Goal: Information Seeking & Learning: Learn about a topic

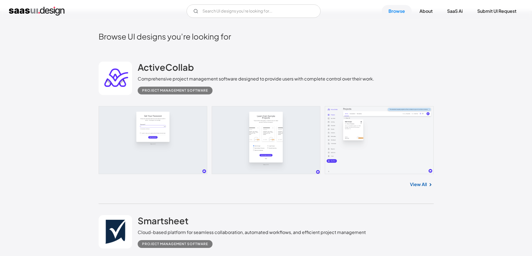
scroll to position [167, 0]
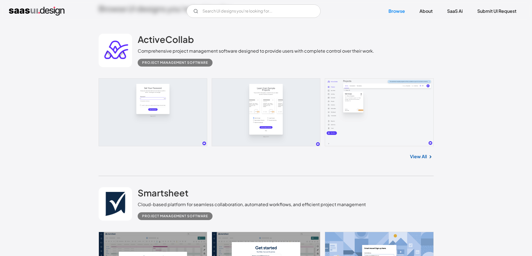
click at [418, 158] on link "View All" at bounding box center [418, 156] width 17 height 7
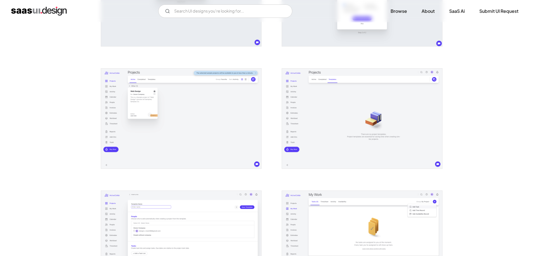
scroll to position [195, 0]
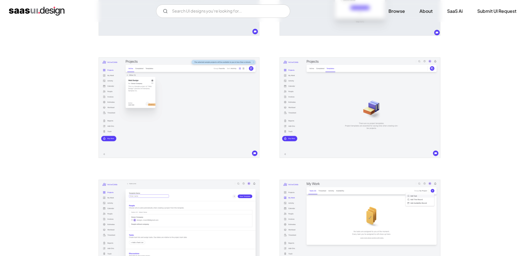
click at [132, 97] on img "open lightbox" at bounding box center [179, 108] width 160 height 100
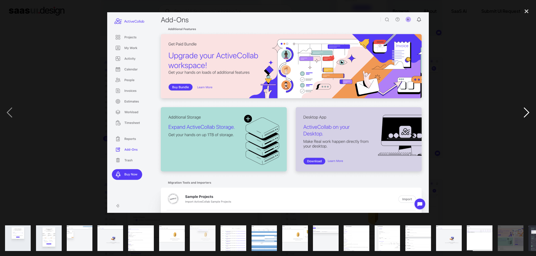
click at [526, 113] on div "next image" at bounding box center [526, 112] width 19 height 215
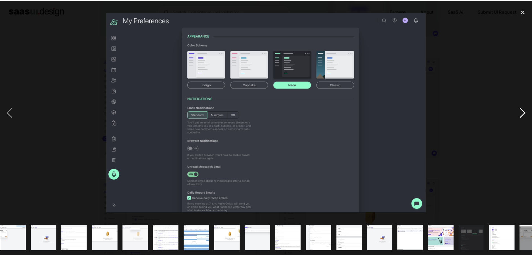
scroll to position [0, 85]
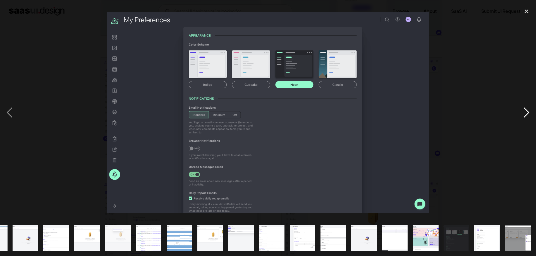
click at [526, 113] on div "next image" at bounding box center [526, 112] width 19 height 215
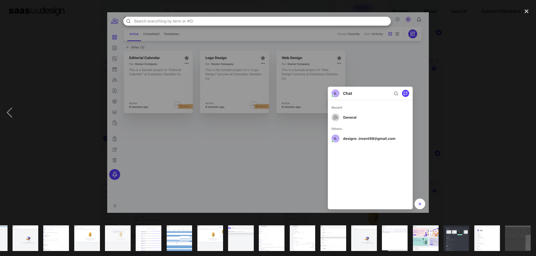
click at [474, 109] on div at bounding box center [268, 112] width 536 height 215
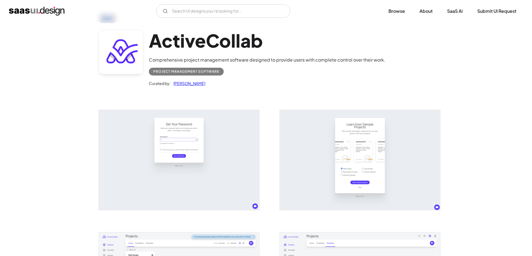
scroll to position [0, 0]
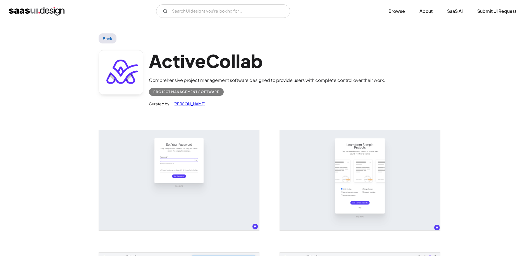
click at [108, 39] on link "Back" at bounding box center [107, 38] width 18 height 10
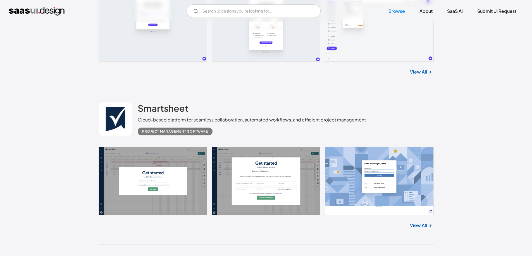
scroll to position [279, 0]
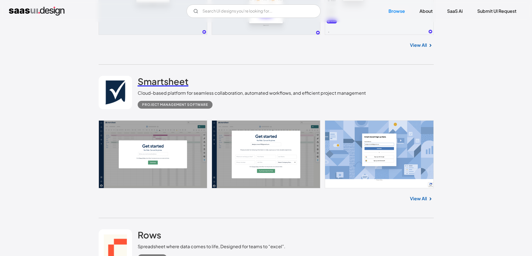
click at [155, 81] on h2 "Smartsheet" at bounding box center [163, 81] width 51 height 11
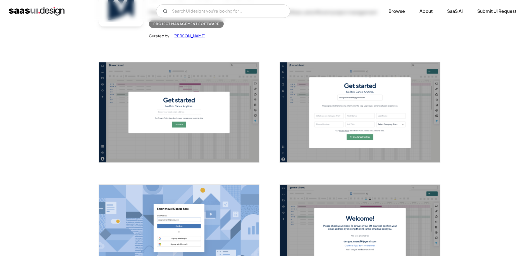
scroll to position [84, 0]
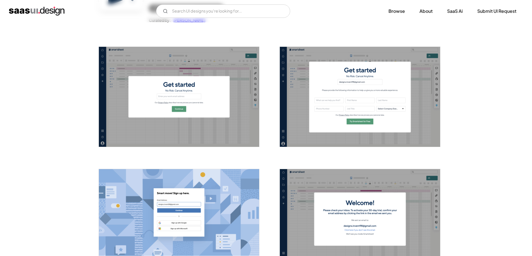
click at [168, 85] on img "open lightbox" at bounding box center [179, 97] width 160 height 100
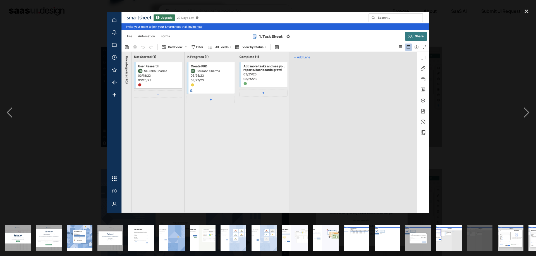
click at [456, 55] on div at bounding box center [268, 112] width 536 height 215
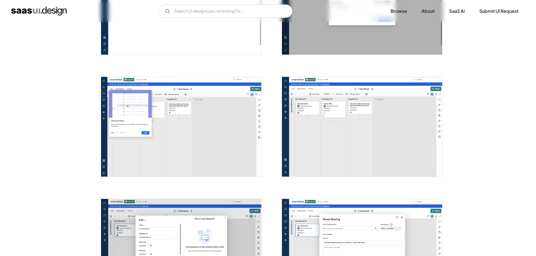
scroll to position [921, 0]
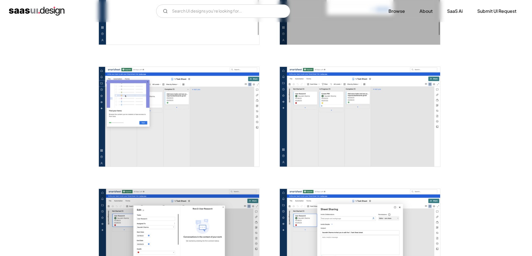
click at [219, 104] on img "open lightbox" at bounding box center [179, 117] width 160 height 100
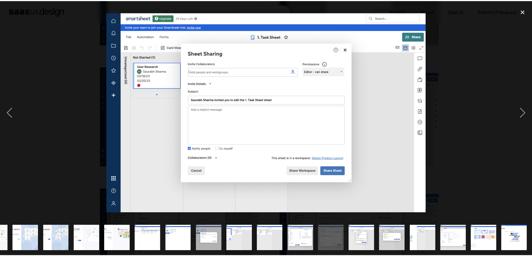
scroll to position [0, 208]
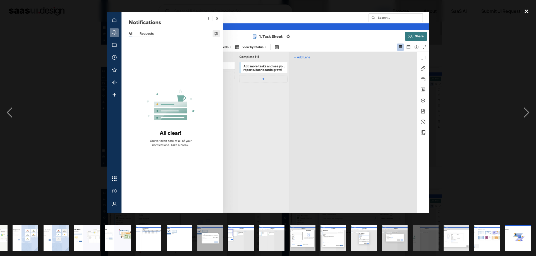
click at [521, 8] on div "close lightbox" at bounding box center [526, 11] width 19 height 12
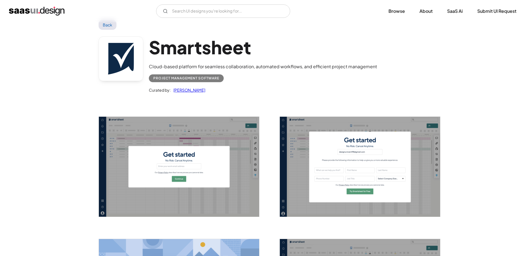
scroll to position [0, 0]
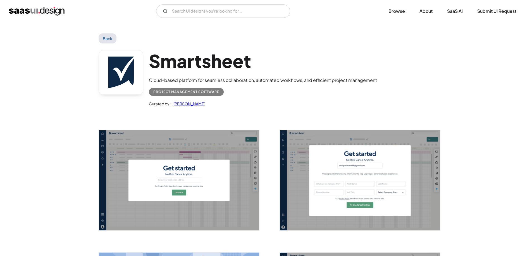
click at [103, 37] on link "Back" at bounding box center [107, 38] width 18 height 10
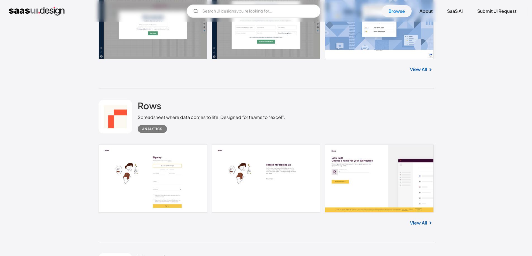
scroll to position [419, 0]
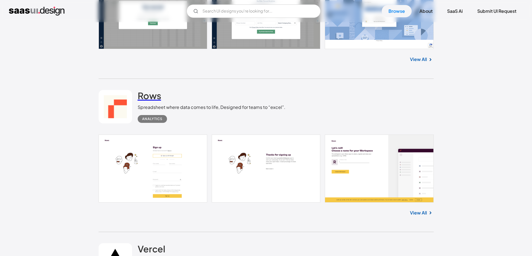
click at [154, 96] on h2 "Rows" at bounding box center [149, 95] width 23 height 11
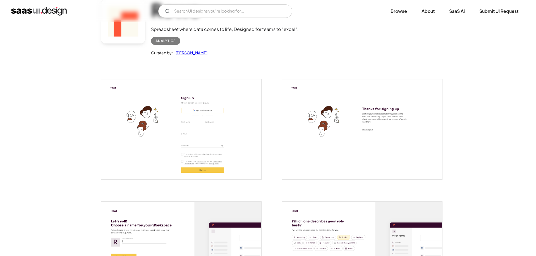
scroll to position [56, 0]
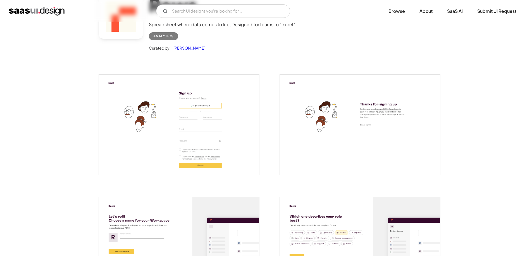
click at [155, 130] on img "open lightbox" at bounding box center [179, 125] width 160 height 100
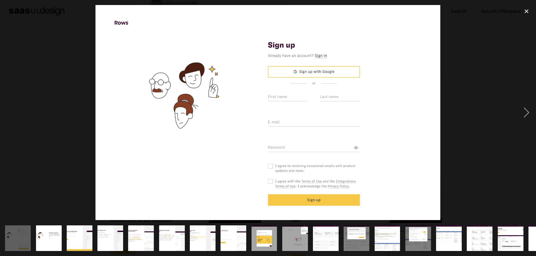
click at [154, 130] on img at bounding box center [267, 112] width 345 height 215
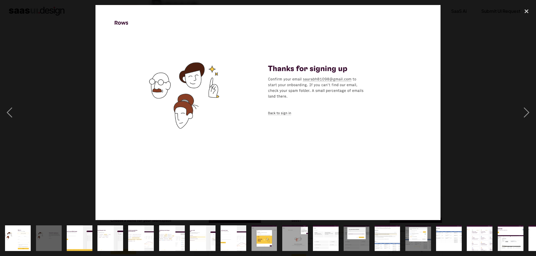
click at [156, 126] on img at bounding box center [267, 112] width 345 height 215
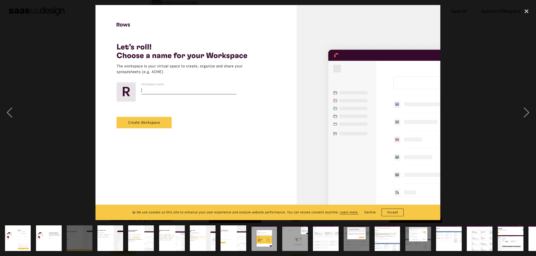
click at [388, 114] on img at bounding box center [267, 112] width 345 height 215
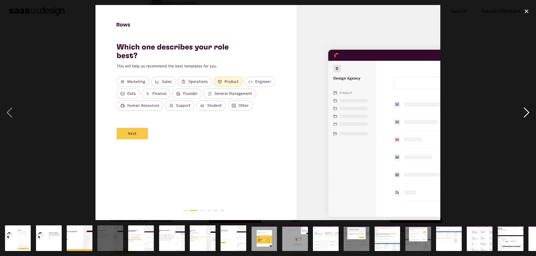
click at [521, 112] on div "next image" at bounding box center [526, 112] width 19 height 215
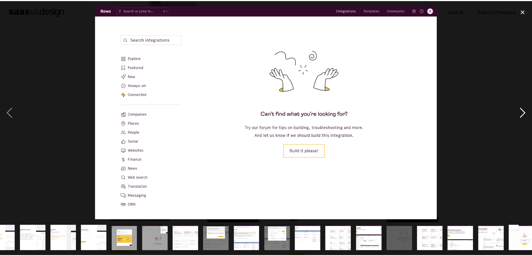
scroll to position [0, 177]
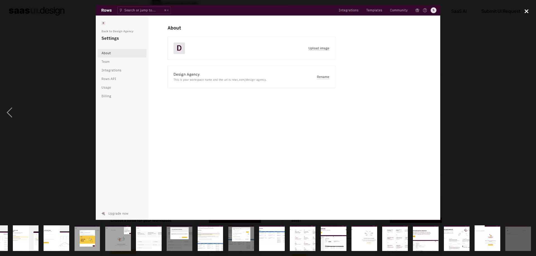
click at [529, 10] on div "close lightbox" at bounding box center [526, 11] width 19 height 12
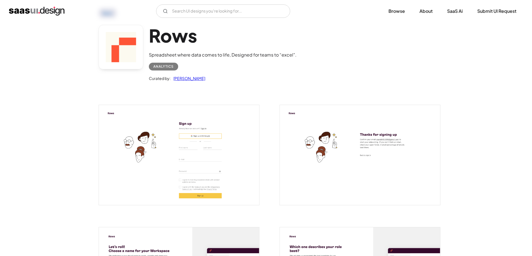
scroll to position [0, 0]
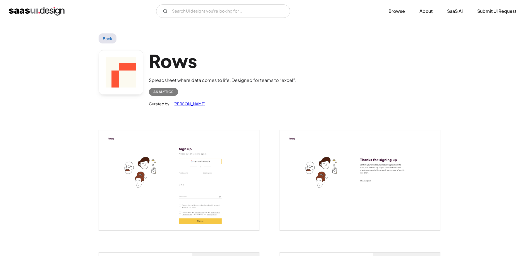
click at [105, 41] on link "Back" at bounding box center [107, 38] width 18 height 10
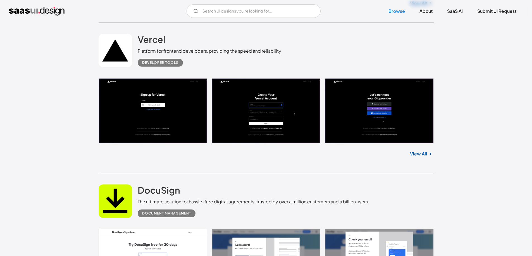
scroll to position [642, 0]
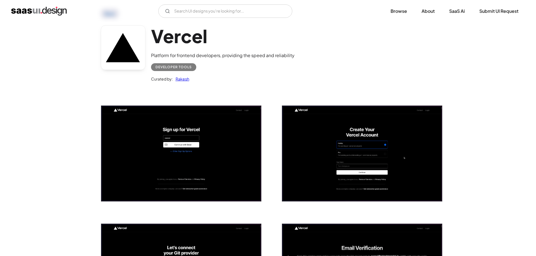
scroll to position [28, 0]
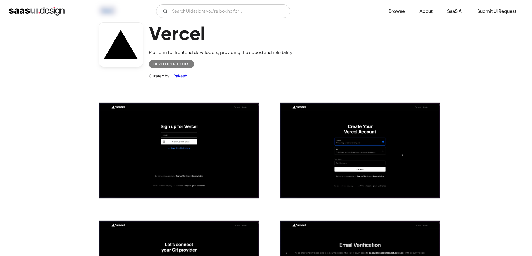
click at [152, 140] on img "open lightbox" at bounding box center [179, 151] width 160 height 96
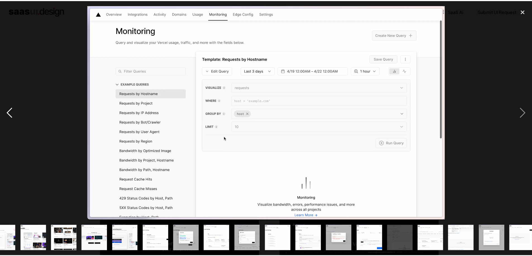
scroll to position [0, 177]
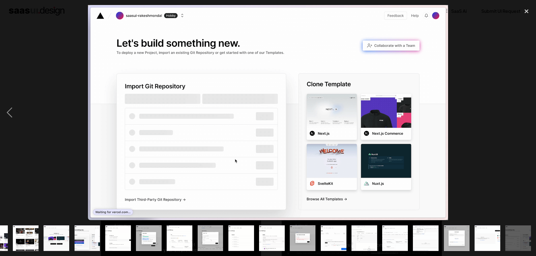
click at [472, 56] on div at bounding box center [268, 112] width 536 height 215
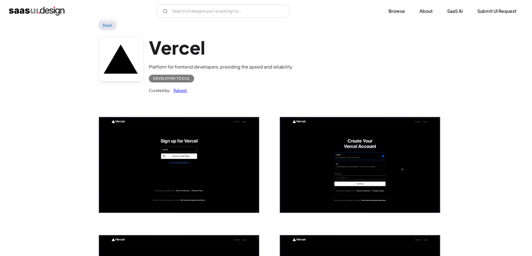
scroll to position [0, 0]
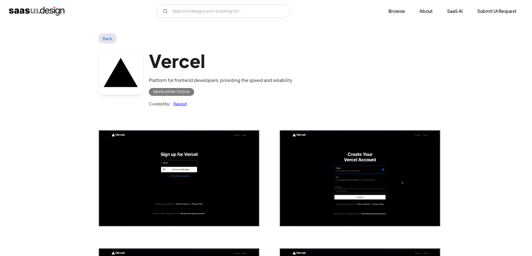
click at [109, 42] on link "Back" at bounding box center [107, 38] width 18 height 10
click at [107, 39] on link "Back" at bounding box center [107, 38] width 18 height 10
click at [108, 37] on link "Back" at bounding box center [107, 38] width 18 height 10
drag, startPoint x: 141, startPoint y: 45, endPoint x: 123, endPoint y: 41, distance: 17.6
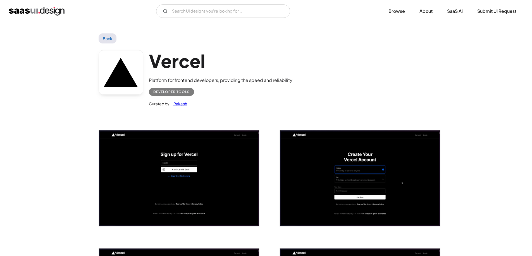
click at [141, 45] on div "Vercel Platform for frontend developers, providing the speed and reliability De…" at bounding box center [265, 80] width 335 height 73
click at [110, 39] on link "Back" at bounding box center [107, 38] width 18 height 10
click at [44, 6] on div "V7 Labs Gen AI Application Design Best-in-class data labeling tool. GenAI Close…" at bounding box center [266, 10] width 514 height 13
click at [44, 13] on img "home" at bounding box center [37, 11] width 56 height 9
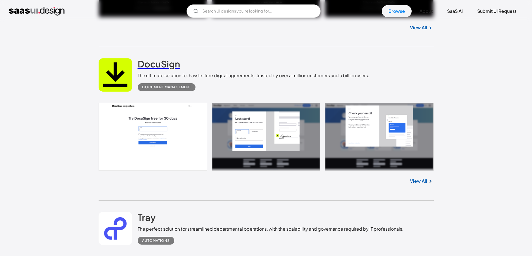
scroll to position [753, 0]
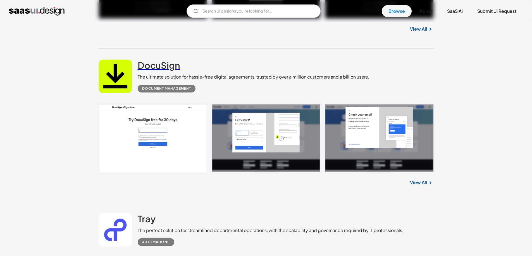
click at [160, 63] on h2 "DocuSign" at bounding box center [159, 65] width 42 height 11
click at [148, 68] on h2 "DocuSign" at bounding box center [159, 65] width 42 height 11
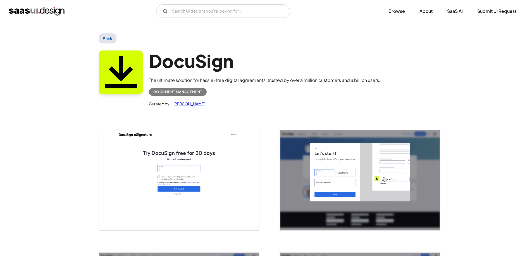
click at [102, 36] on link "Back" at bounding box center [107, 38] width 18 height 10
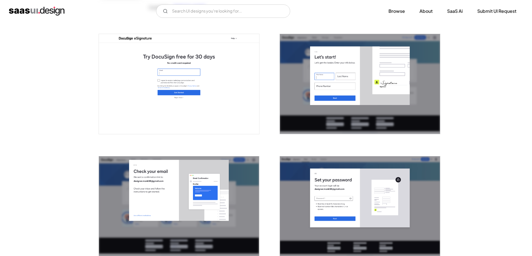
scroll to position [84, 0]
